Goal: Information Seeking & Learning: Check status

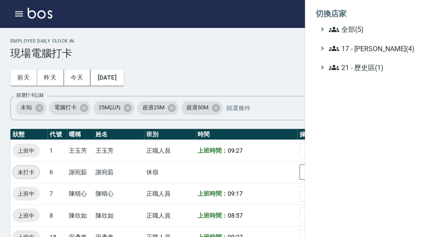
click at [370, 33] on span "全部(5)" at bounding box center [368, 29] width 83 height 10
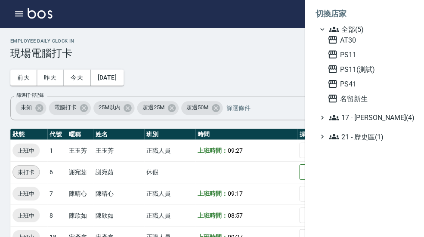
click at [359, 86] on span "PS41" at bounding box center [368, 83] width 84 height 10
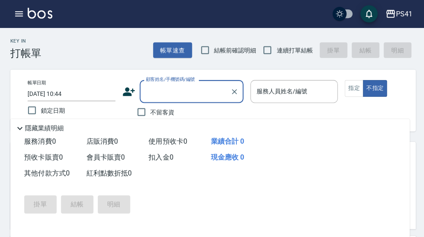
click at [26, 16] on button "button" at bounding box center [18, 13] width 17 height 17
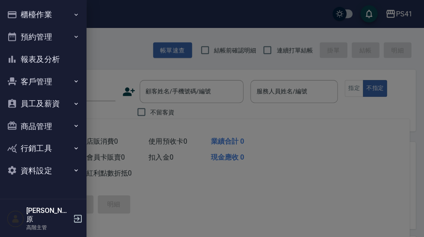
click at [58, 56] on button "報表及分析" at bounding box center [42, 59] width 79 height 22
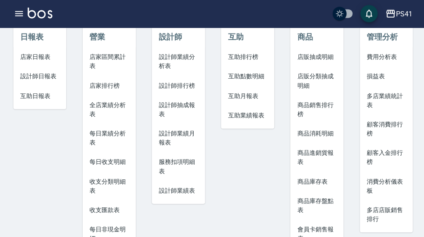
scroll to position [43, 0]
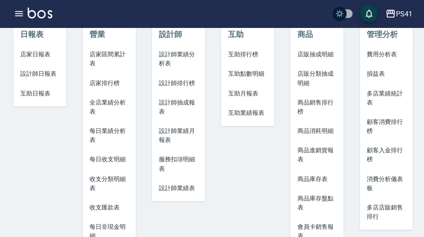
click at [108, 207] on span "收支匯款表" at bounding box center [108, 206] width 39 height 9
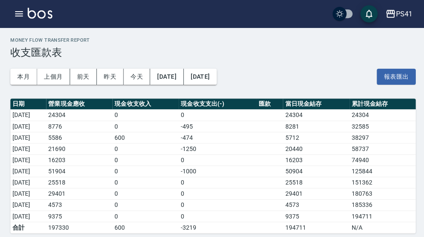
scroll to position [1, 0]
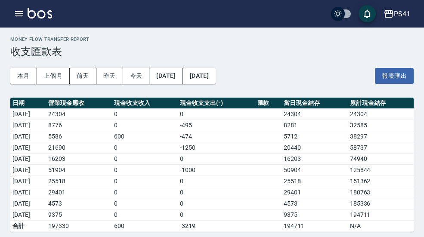
click at [20, 19] on button "button" at bounding box center [18, 13] width 17 height 17
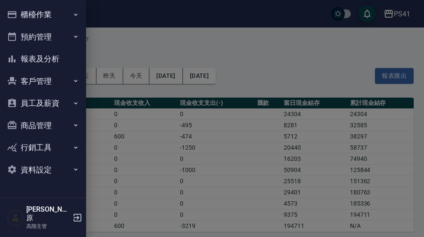
click at [66, 17] on button "櫃檯作業" at bounding box center [42, 14] width 79 height 22
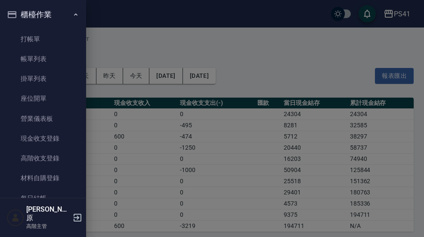
click at [73, 21] on button "櫃檯作業" at bounding box center [42, 14] width 79 height 22
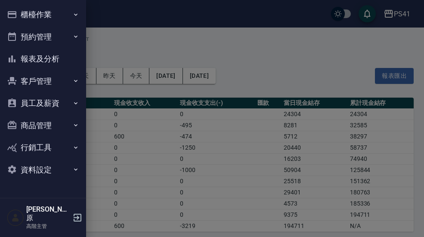
click at [59, 62] on button "報表及分析" at bounding box center [42, 59] width 79 height 22
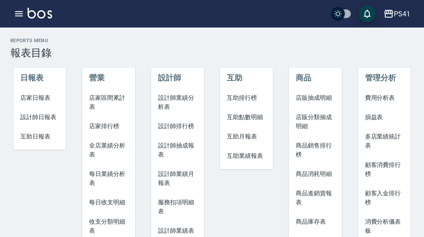
click at [56, 99] on span "店家日報表" at bounding box center [39, 97] width 39 height 9
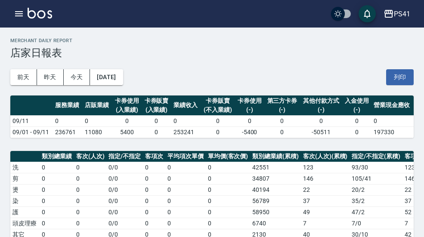
click at [123, 79] on button "[DATE]" at bounding box center [106, 77] width 33 height 16
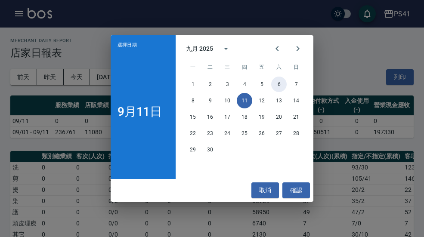
click at [278, 91] on button "6" at bounding box center [278, 84] width 15 height 15
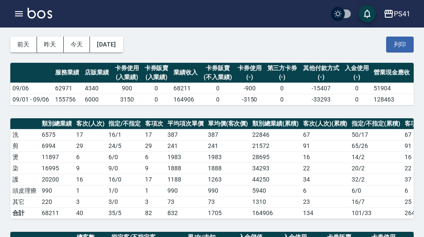
scroll to position [33, 0]
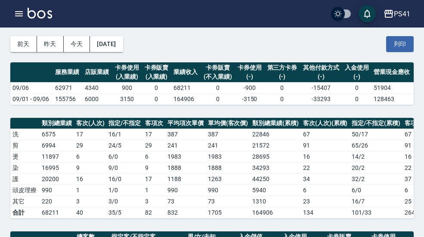
click at [18, 18] on icon "button" at bounding box center [19, 14] width 10 height 10
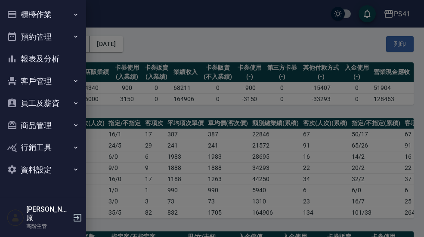
click at [74, 81] on icon "button" at bounding box center [75, 80] width 7 height 7
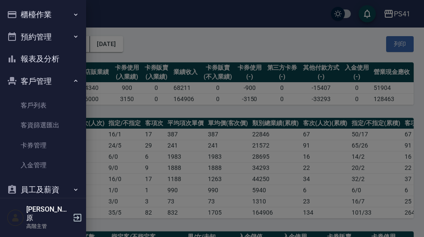
click at [50, 143] on link "卡券管理" at bounding box center [42, 146] width 79 height 20
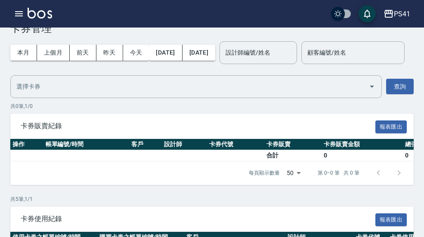
click at [20, 19] on button "button" at bounding box center [18, 13] width 17 height 17
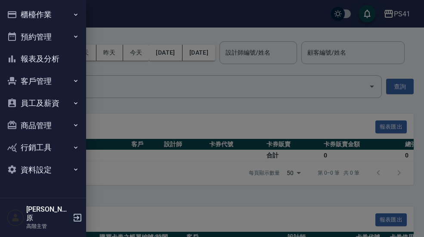
click at [63, 62] on button "報表及分析" at bounding box center [42, 59] width 79 height 22
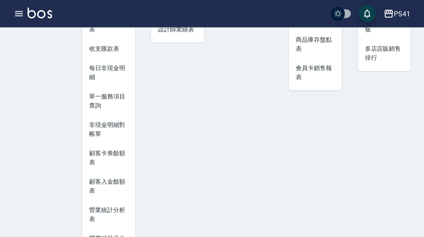
scroll to position [206, 0]
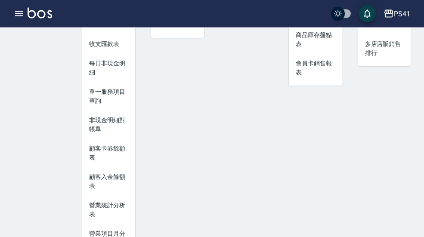
click at [121, 150] on span "顧客卡券餘額表" at bounding box center [108, 153] width 39 height 18
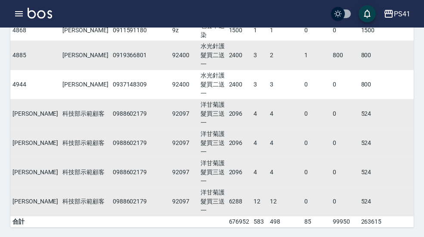
scroll to position [5333, 0]
